Goal: Task Accomplishment & Management: Use online tool/utility

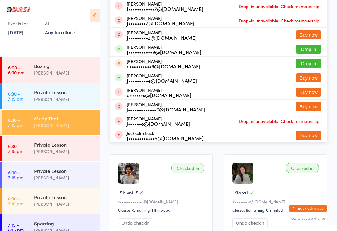
scroll to position [139, 0]
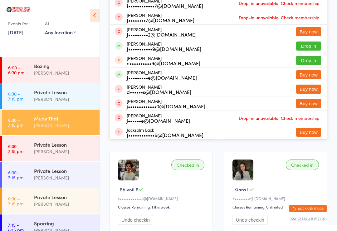
click at [37, 226] on div "Sparring" at bounding box center [64, 223] width 60 height 7
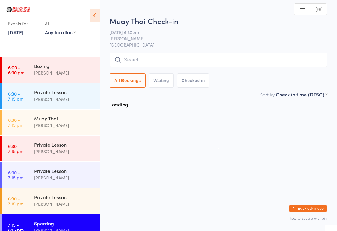
click at [257, 57] on input "search" at bounding box center [219, 60] width 218 height 14
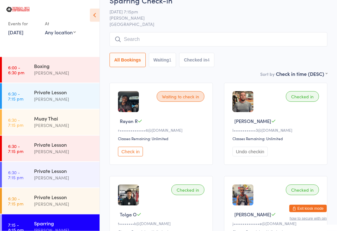
scroll to position [17, 0]
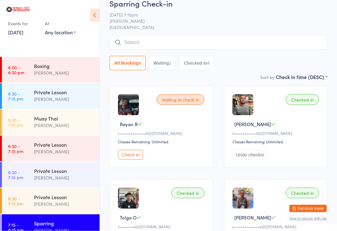
click at [273, 41] on input "search" at bounding box center [219, 43] width 218 height 14
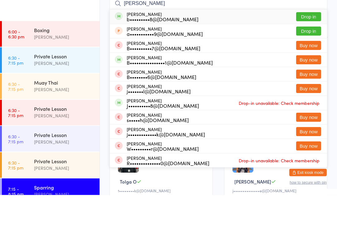
type input "[PERSON_NAME]"
click at [311, 48] on button "Drop in" at bounding box center [308, 52] width 25 height 9
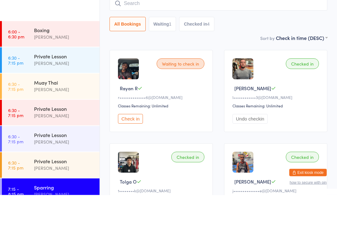
scroll to position [53, 0]
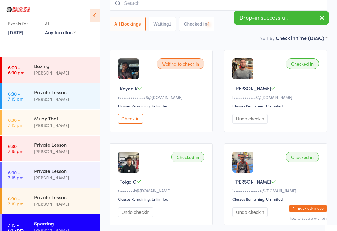
click at [325, 14] on icon "button" at bounding box center [321, 18] width 7 height 8
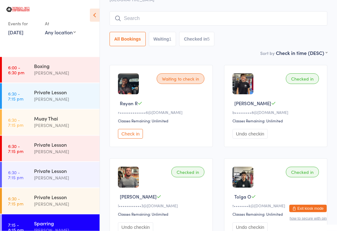
scroll to position [35, 0]
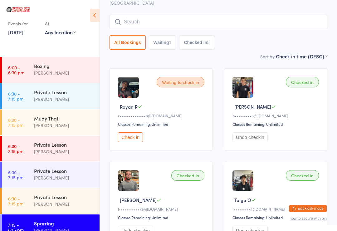
click at [277, 21] on input "search" at bounding box center [219, 22] width 218 height 14
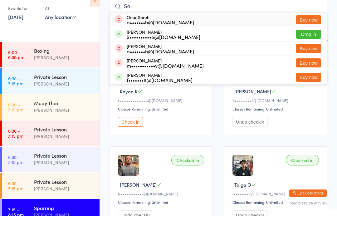
type input "S"
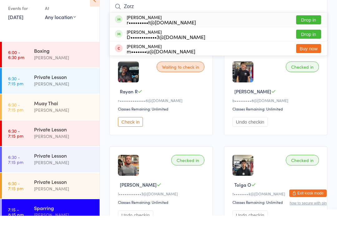
type input "Zorz"
click at [312, 31] on button "Drop in" at bounding box center [308, 35] width 25 height 9
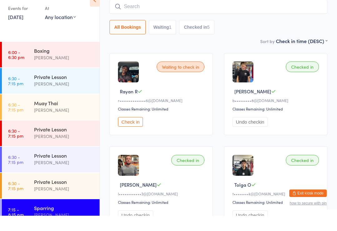
scroll to position [50, 0]
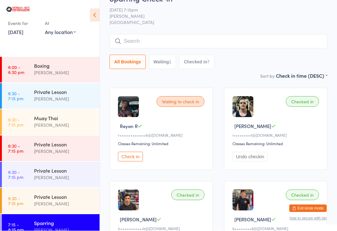
click at [240, 27] on div "Sparring Check-in [DATE] 7:15pm [PERSON_NAME] Bulldog Gym Castle Hill Manual se…" at bounding box center [219, 32] width 218 height 79
click at [218, 44] on input "search" at bounding box center [219, 41] width 218 height 14
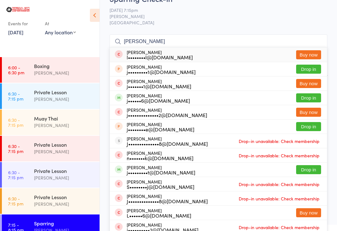
scroll to position [13, 0]
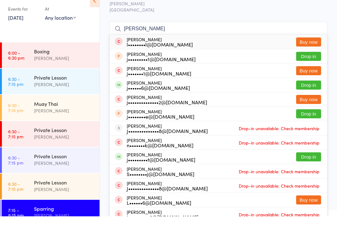
type input "[PERSON_NAME]"
click at [304, 95] on button "Drop in" at bounding box center [308, 99] width 25 height 9
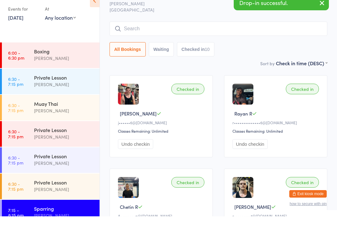
scroll to position [28, 0]
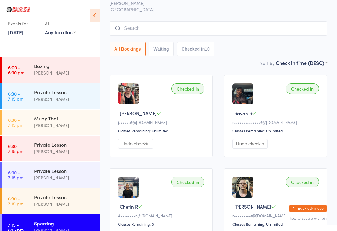
click at [315, 29] on input "search" at bounding box center [219, 28] width 218 height 14
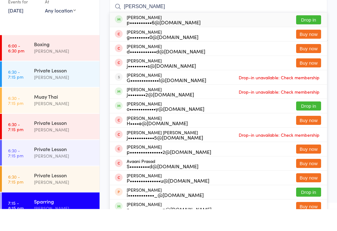
type input "[PERSON_NAME]"
click at [316, 37] on button "Drop in" at bounding box center [308, 41] width 25 height 9
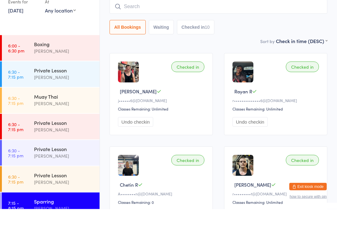
scroll to position [50, 0]
